Goal: Find specific page/section: Find specific page/section

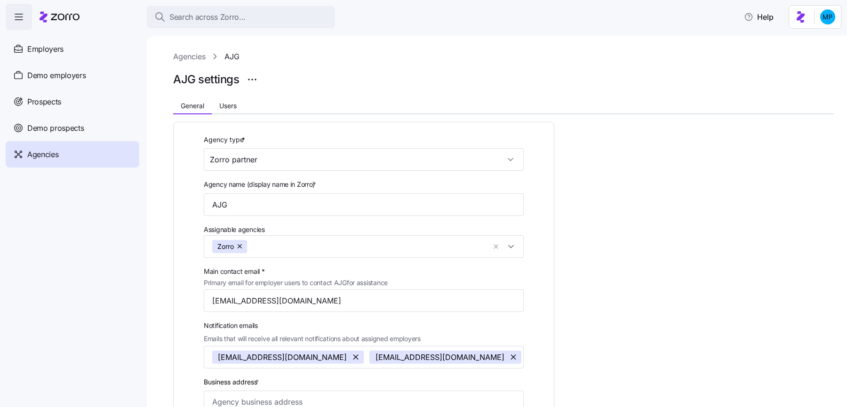
scroll to position [305, 0]
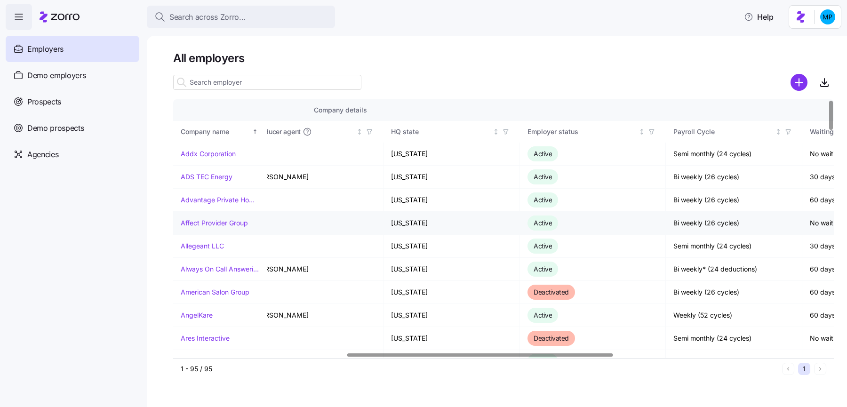
scroll to position [0, 297]
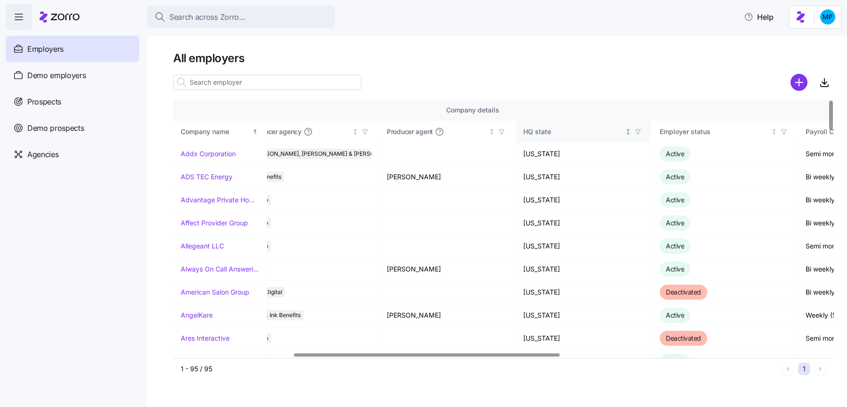
click at [624, 134] on div "HQ state" at bounding box center [583, 132] width 120 height 10
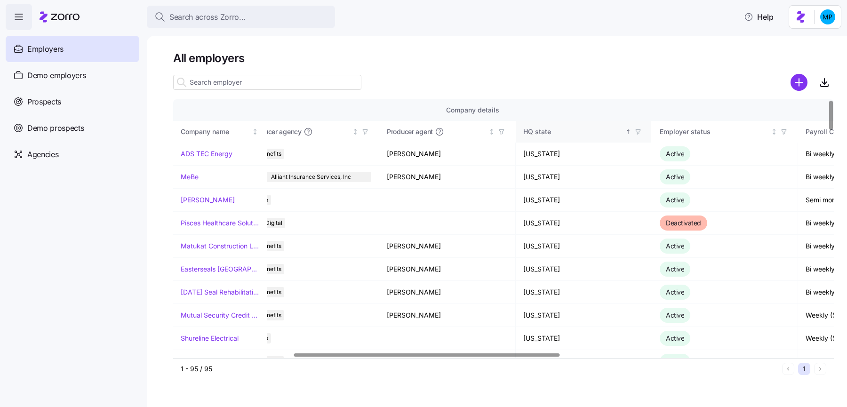
click at [643, 129] on th "HQ state" at bounding box center [584, 132] width 136 height 22
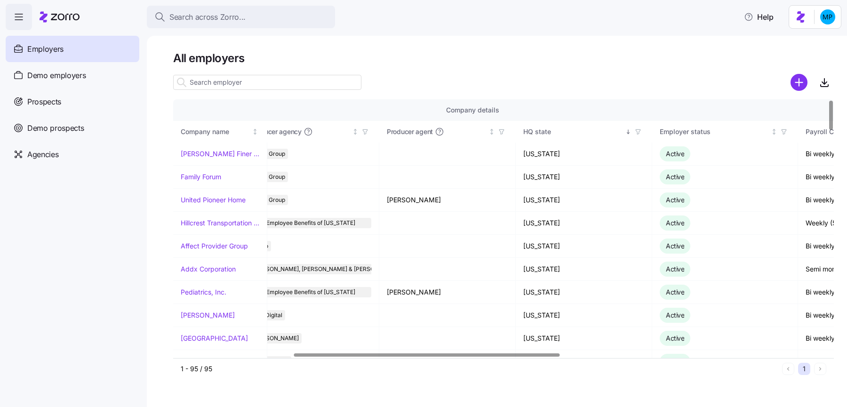
click at [642, 132] on span "button" at bounding box center [638, 132] width 10 height 10
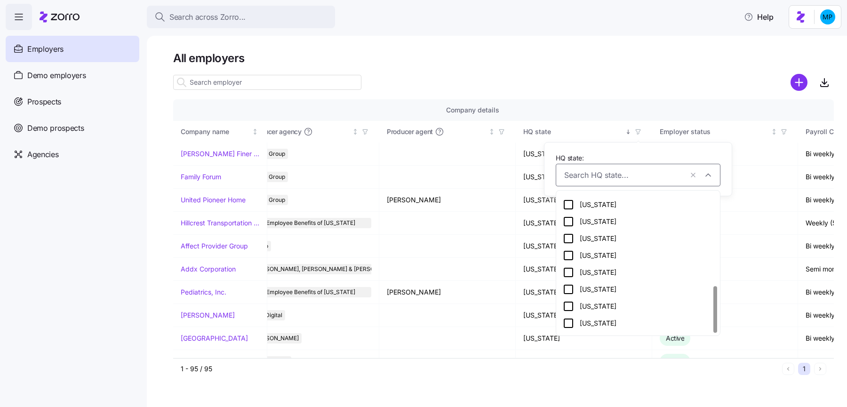
scroll to position [282, 0]
type input "o"
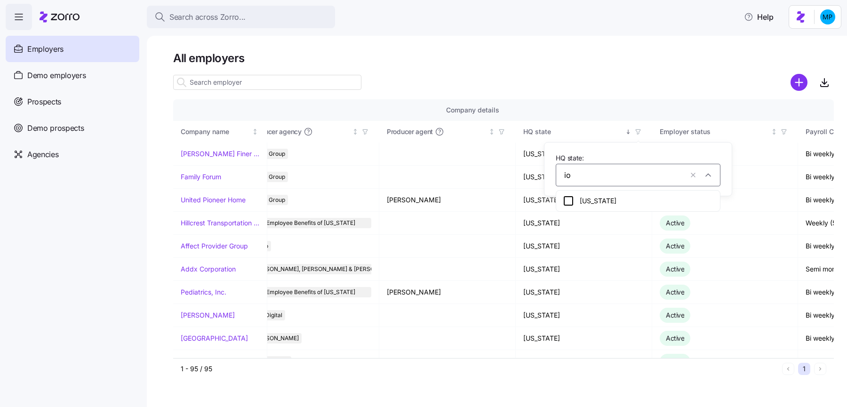
scroll to position [0, 0]
type input "io"
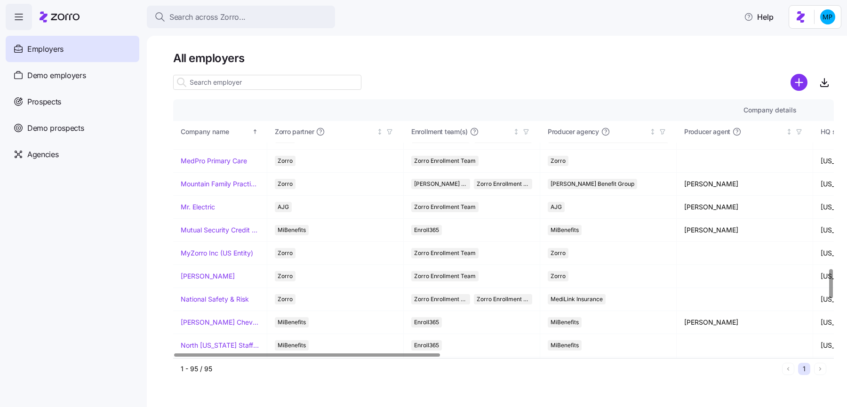
scroll to position [1488, 0]
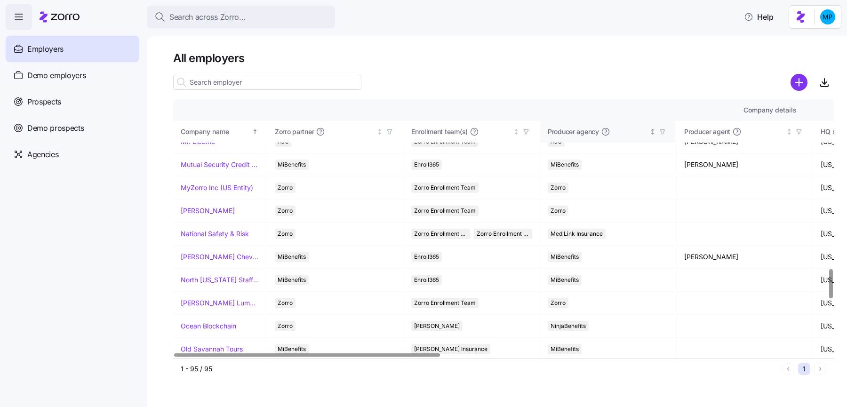
click at [653, 133] on icon "Not sorted" at bounding box center [653, 131] width 0 height 5
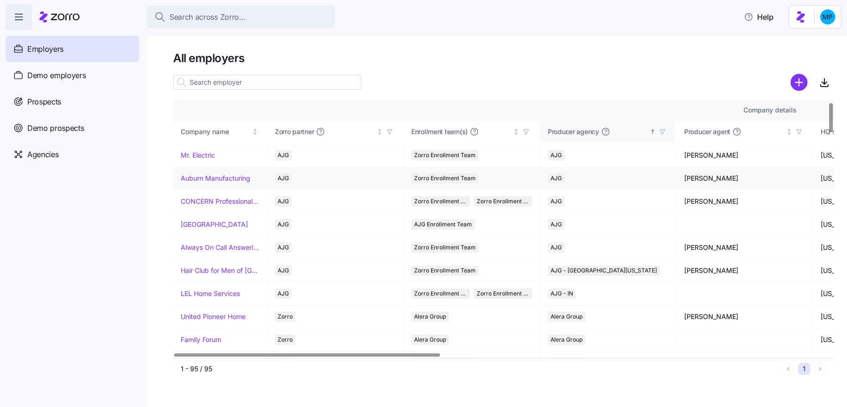
scroll to position [0, 0]
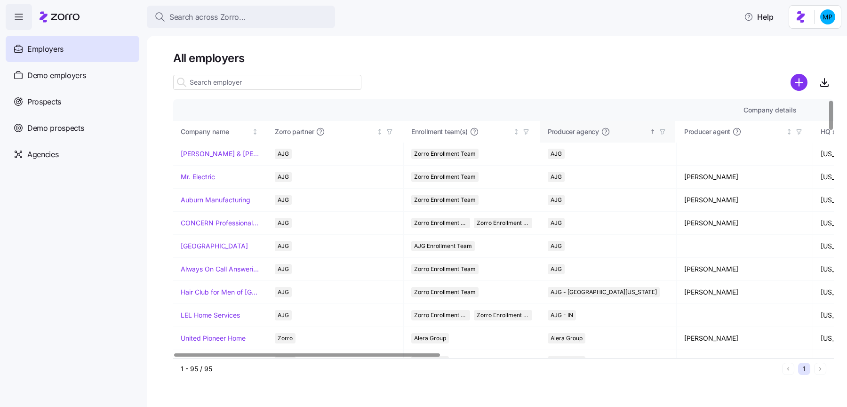
click at [509, 75] on div at bounding box center [503, 82] width 661 height 19
